Goal: Information Seeking & Learning: Understand process/instructions

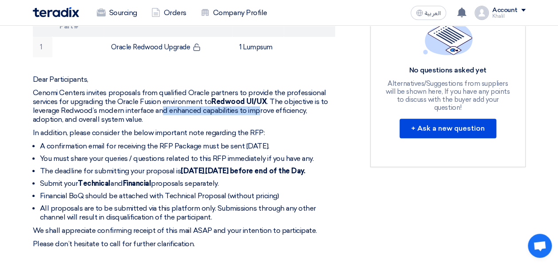
drag, startPoint x: 160, startPoint y: 111, endPoint x: 254, endPoint y: 107, distance: 94.2
click at [254, 107] on p "Cenomi Centers invites proposals from qualified Oracle partners to provide the …" at bounding box center [184, 106] width 302 height 36
drag, startPoint x: 104, startPoint y: 167, endPoint x: 238, endPoint y: 174, distance: 134.7
click at [238, 174] on li "The deadline for submitting your proposal is [DATE] before end of the Day." at bounding box center [187, 170] width 295 height 9
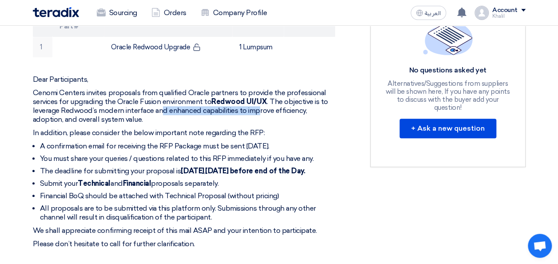
click at [238, 174] on li "The deadline for submitting your proposal is [DATE] before end of the Day." at bounding box center [187, 170] width 295 height 9
click at [107, 198] on ul "A confirmation email for receiving the RFP Package must be sent [DATE]. You mus…" at bounding box center [184, 182] width 302 height 80
drag, startPoint x: 90, startPoint y: 192, endPoint x: 257, endPoint y: 194, distance: 166.5
click at [257, 188] on li "Submit your Technical and Financial proposals separately." at bounding box center [187, 183] width 295 height 9
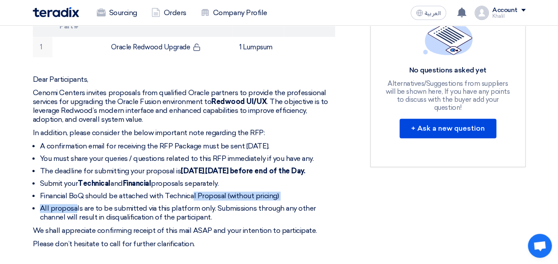
drag, startPoint x: 76, startPoint y: 210, endPoint x: 194, endPoint y: 206, distance: 117.7
click at [194, 206] on ul "A confirmation email for receiving the RFP Package must be sent [DATE]. You mus…" at bounding box center [184, 182] width 302 height 80
click at [194, 200] on li "Financial BoQ should be attached with Technical Proposal (without pricing)" at bounding box center [187, 195] width 295 height 9
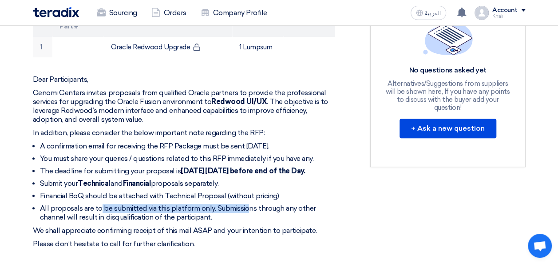
drag, startPoint x: 99, startPoint y: 213, endPoint x: 246, endPoint y: 218, distance: 147.0
click at [246, 218] on li "All proposals are to be submitted via this platform only. Submissions through a…" at bounding box center [187, 213] width 295 height 18
drag, startPoint x: 246, startPoint y: 218, endPoint x: 228, endPoint y: 218, distance: 17.8
click at [246, 218] on li "All proposals are to be submitted via this platform only. Submissions through a…" at bounding box center [187, 213] width 295 height 18
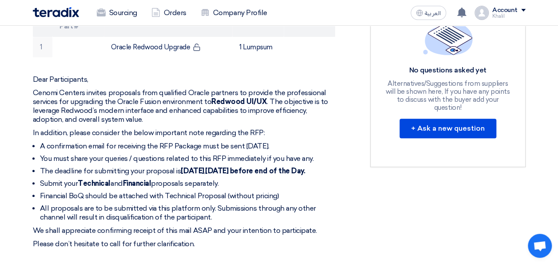
click at [300, 220] on li "All proposals are to be submitted via this platform only. Submissions through a…" at bounding box center [187, 213] width 295 height 18
drag, startPoint x: 277, startPoint y: 215, endPoint x: 324, endPoint y: 216, distance: 46.6
click at [324, 216] on li "All proposals are to be submitted via this platform only. Submissions through a…" at bounding box center [187, 213] width 295 height 18
drag, startPoint x: 324, startPoint y: 216, endPoint x: 263, endPoint y: 217, distance: 60.8
click at [324, 216] on li "All proposals are to be submitted via this platform only. Submissions through a…" at bounding box center [187, 213] width 295 height 18
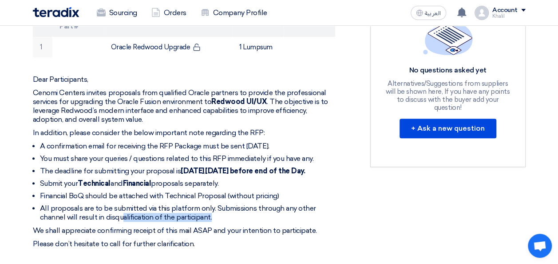
drag, startPoint x: 123, startPoint y: 225, endPoint x: 242, endPoint y: 224, distance: 119.0
click at [242, 222] on li "All proposals are to be submitted via this platform only. Submissions through a…" at bounding box center [187, 213] width 295 height 18
drag, startPoint x: 242, startPoint y: 224, endPoint x: 198, endPoint y: 232, distance: 44.7
click at [242, 222] on li "All proposals are to be submitted via this platform only. Submissions through a…" at bounding box center [187, 213] width 295 height 18
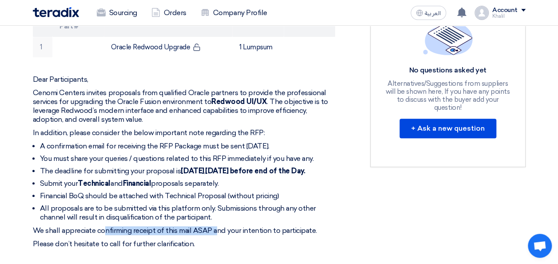
drag, startPoint x: 105, startPoint y: 239, endPoint x: 218, endPoint y: 241, distance: 113.2
click at [218, 235] on p "We shall appreciate confirming receipt of this mail ASAP and your intention to …" at bounding box center [184, 230] width 302 height 9
drag, startPoint x: 218, startPoint y: 241, endPoint x: 241, endPoint y: 240, distance: 23.6
click at [231, 235] on p "We shall appreciate confirming receipt of this mail ASAP and your intention to …" at bounding box center [184, 230] width 302 height 9
drag, startPoint x: 251, startPoint y: 240, endPoint x: 343, endPoint y: 238, distance: 91.9
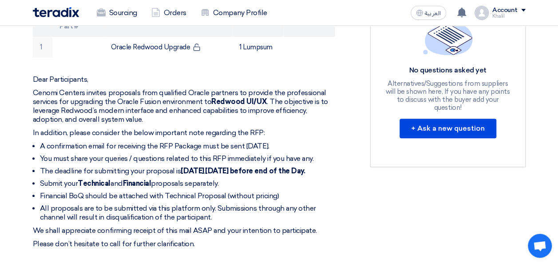
click at [343, 238] on div "RFP for Oracle Redwood Upgrade Buyer Information [PERSON_NAME] IT Procurement O…" at bounding box center [194, 204] width 337 height 653
